Goal: Task Accomplishment & Management: Use online tool/utility

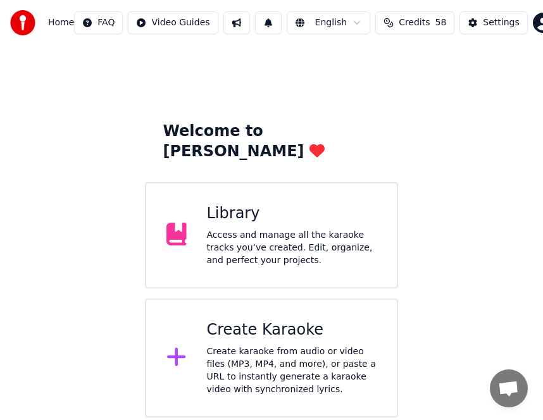
click at [242, 360] on div "Create karaoke from audio or video files (MP3, MP4, and more), or paste a URL t…" at bounding box center [292, 371] width 170 height 51
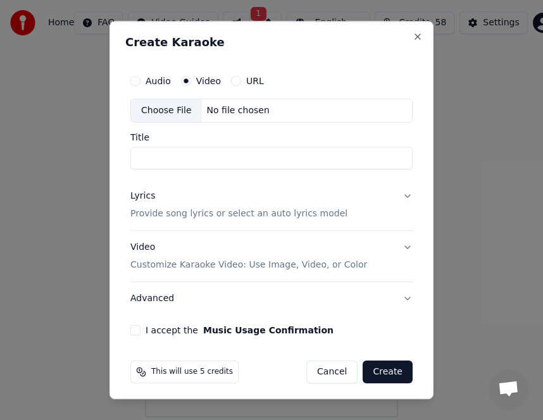
click at [154, 105] on div "Choose File" at bounding box center [166, 110] width 71 height 23
click at [348, 211] on button "Lyrics Provide song lyrics or select an auto lyrics model" at bounding box center [271, 205] width 282 height 51
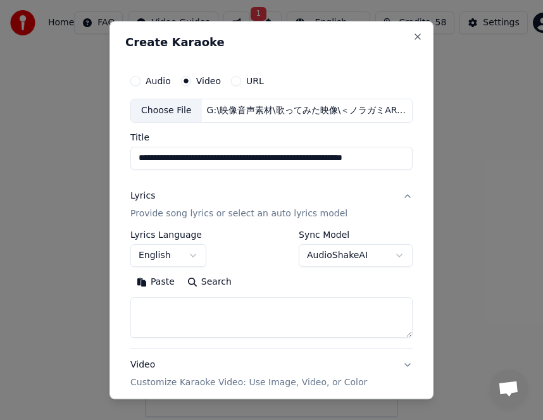
type input "**********"
click at [195, 314] on textarea at bounding box center [271, 318] width 282 height 41
paste textarea "**********"
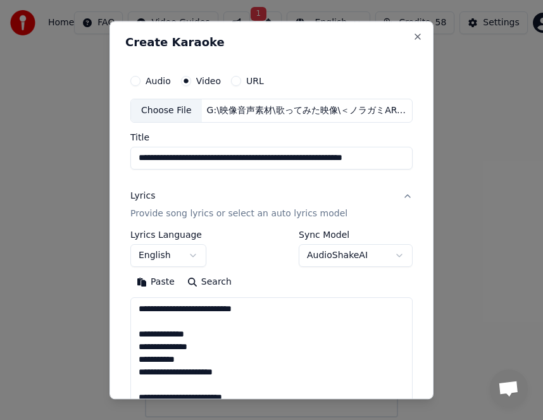
scroll to position [700, 0]
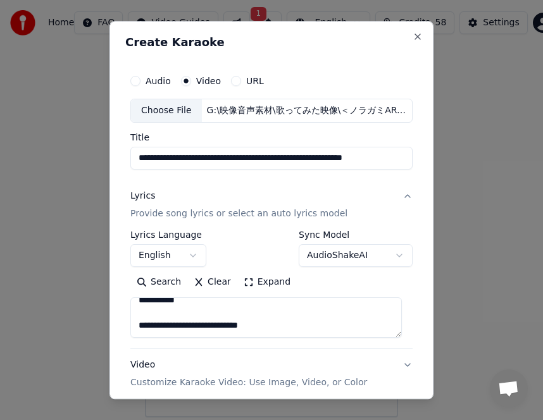
click at [191, 308] on textarea "**********" at bounding box center [266, 318] width 272 height 41
type textarea "**********"
click at [185, 253] on button "English" at bounding box center [168, 255] width 76 height 23
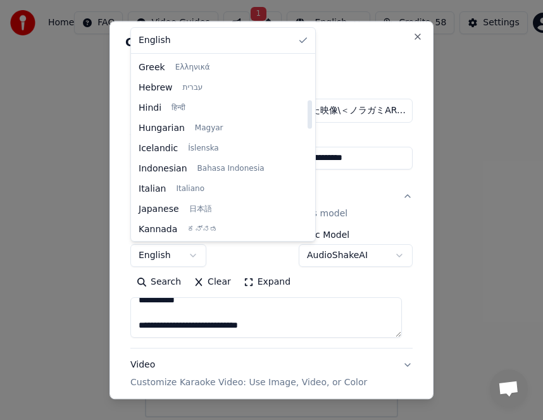
scroll to position [402, 0]
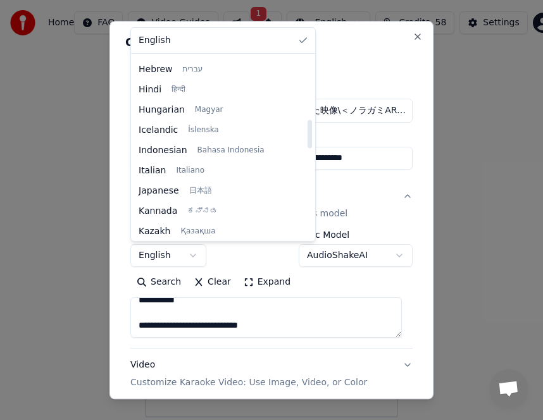
select select "**"
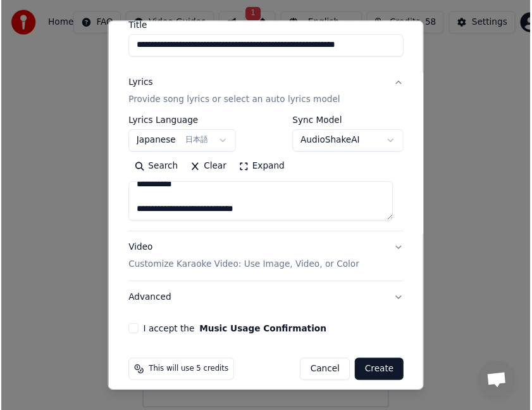
scroll to position [123, 0]
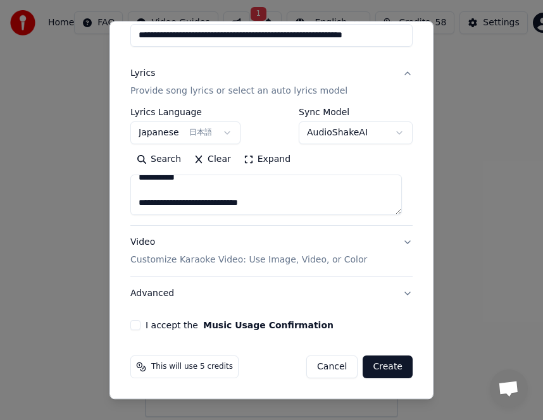
click at [131, 329] on button "I accept the Music Usage Confirmation" at bounding box center [135, 325] width 10 height 10
click at [383, 364] on button "Create" at bounding box center [388, 367] width 50 height 23
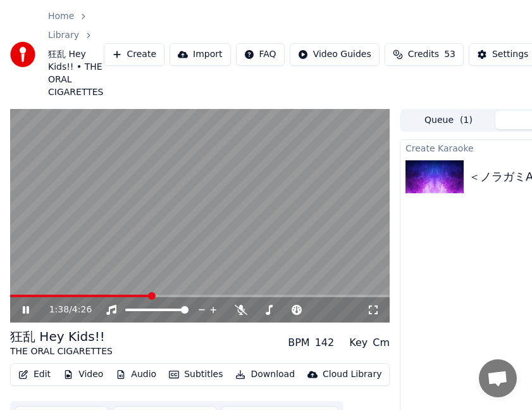
click at [52, 292] on video at bounding box center [200, 216] width 380 height 214
click at [30, 294] on video at bounding box center [200, 216] width 380 height 214
click at [33, 293] on video at bounding box center [200, 216] width 380 height 214
click at [53, 299] on span at bounding box center [57, 296] width 8 height 8
click at [23, 313] on icon at bounding box center [26, 309] width 8 height 9
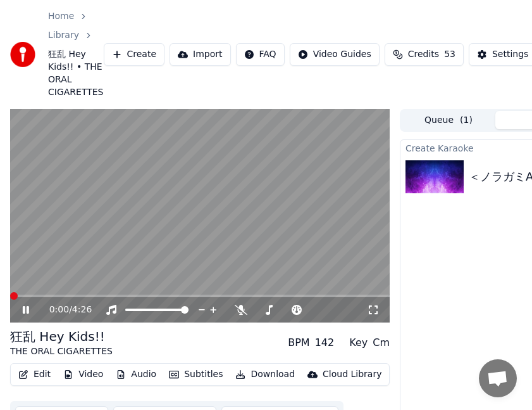
click at [10, 297] on span at bounding box center [14, 296] width 8 height 8
click at [25, 305] on icon at bounding box center [34, 310] width 29 height 10
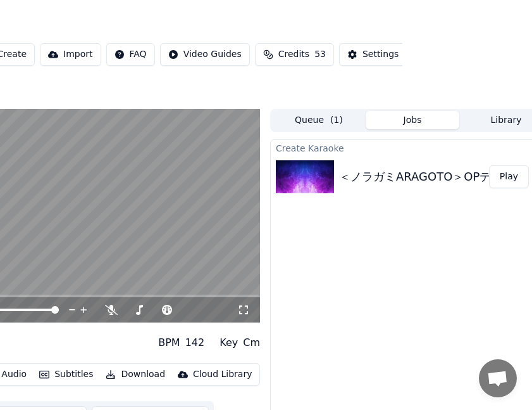
scroll to position [0, 89]
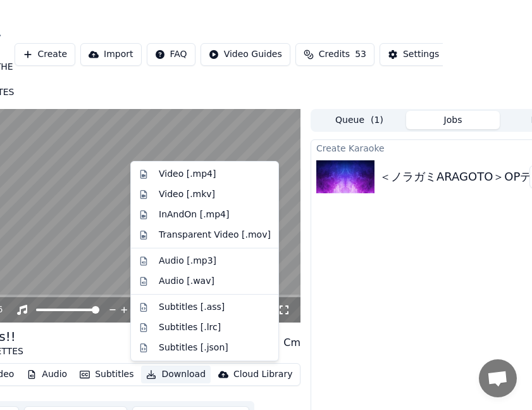
click at [180, 377] on button "Download" at bounding box center [176, 374] width 70 height 18
click at [170, 324] on div "Subtitles [.lrc]" at bounding box center [190, 327] width 62 height 13
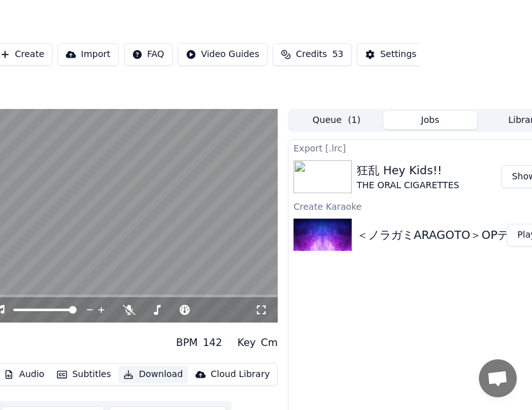
scroll to position [0, 153]
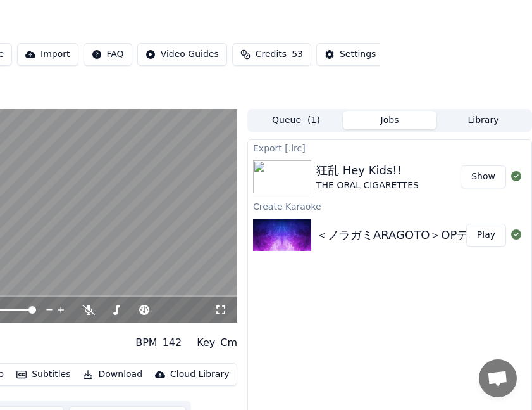
click at [484, 182] on button "Show" at bounding box center [484, 176] width 46 height 23
